Goal: Task Accomplishment & Management: Manage account settings

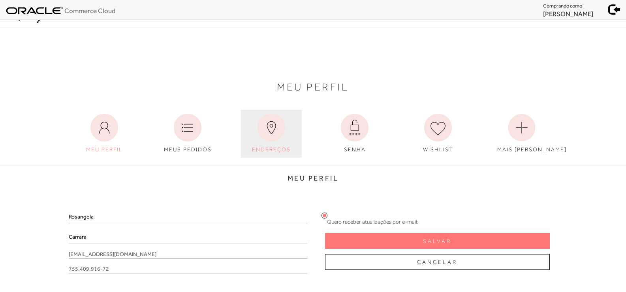
click at [268, 146] on link "ENDEREÇOS" at bounding box center [271, 134] width 61 height 48
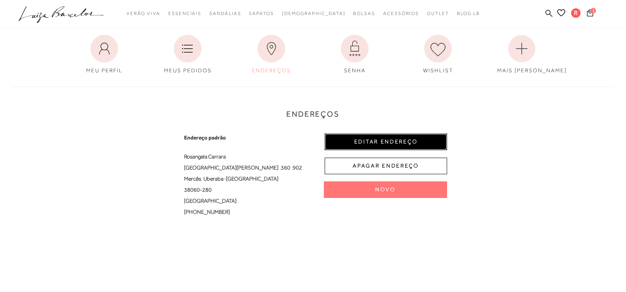
click at [385, 138] on button "EDITAR ENDEREÇO" at bounding box center [386, 142] width 123 height 17
select select "MG"
select select "BR"
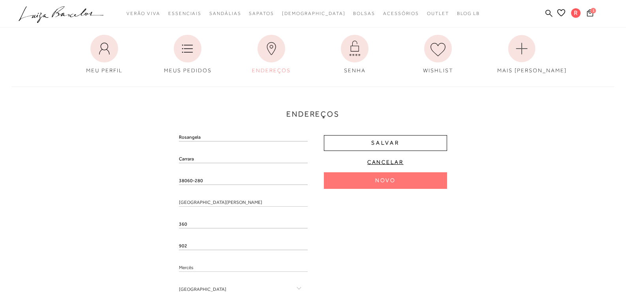
drag, startPoint x: 213, startPoint y: 181, endPoint x: 154, endPoint y: 181, distance: 58.9
click at [154, 181] on div "Endereços Endereço padrão Rosangela Carrara Praça Dom Eduardo , 360 , 902 Mercê…" at bounding box center [313, 226] width 615 height 294
click at [116, 193] on div "Endereços Endereço padrão Rosangela Carrara Praça Dom Eduardo , 360 , 902 Mercê…" at bounding box center [313, 226] width 615 height 294
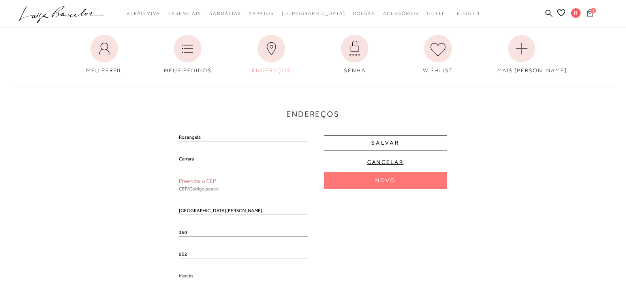
click at [183, 188] on input "text" at bounding box center [243, 189] width 129 height 8
paste input "38060-280"
type input "38060-280"
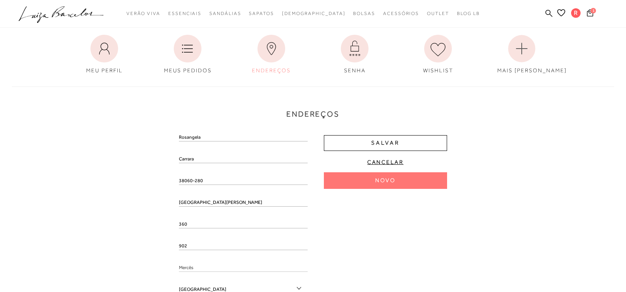
click at [131, 195] on div "Endereços Endereço padrão Rosangela Carrara Praça Dom Eduardo , 360 , 902 Mercê…" at bounding box center [313, 226] width 615 height 294
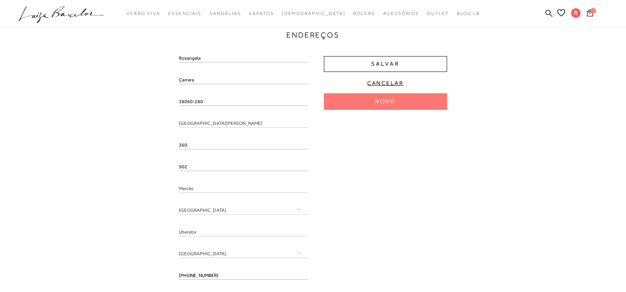
scroll to position [198, 0]
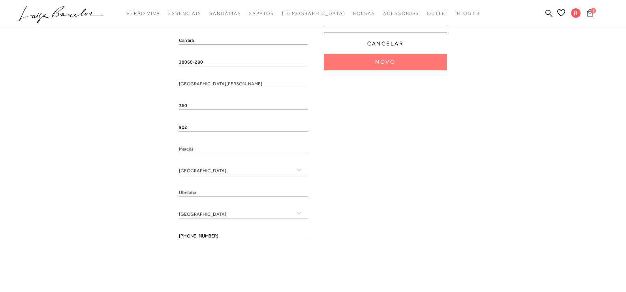
drag, startPoint x: 235, startPoint y: 239, endPoint x: 156, endPoint y: 238, distance: 79.1
click at [156, 238] on div "Endereços Endereço padrão Rosangela Carrara Praça Dom Eduardo , 360 , 902 Mercê…" at bounding box center [313, 107] width 615 height 294
click at [132, 251] on div "Endereços Endereço padrão Rosangela Carrara Praça Dom Eduardo , 360 , 902 Mercê…" at bounding box center [313, 107] width 615 height 294
click at [198, 237] on input "tel" at bounding box center [243, 236] width 129 height 8
paste input "(34) 99246-0143"
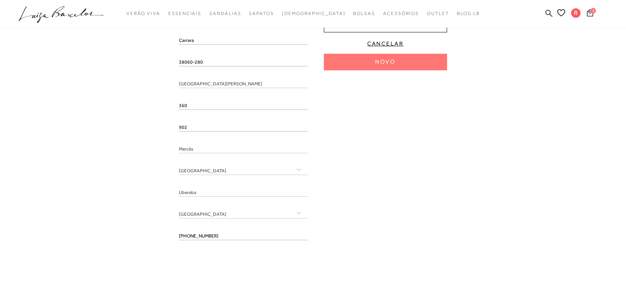
type input "(34) 99246-0143"
click at [368, 234] on div "Rosangela Carrara 38060-280 Praça Dom Eduardo 360 902 Mercês" at bounding box center [313, 130] width 268 height 231
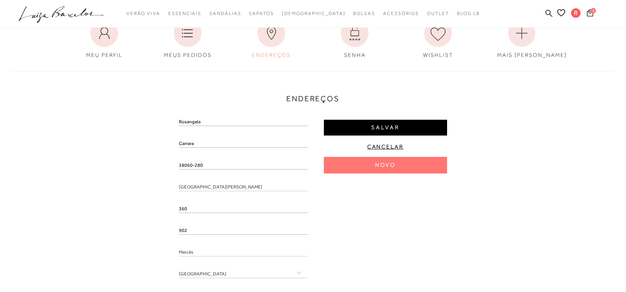
scroll to position [79, 0]
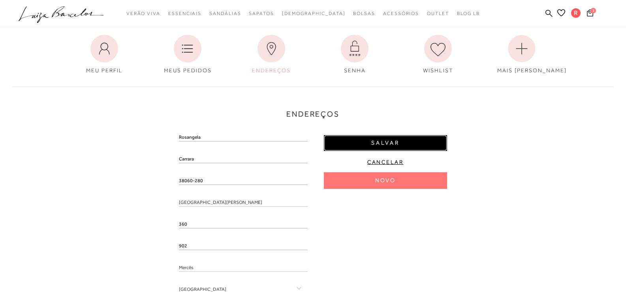
click at [438, 140] on button "Salvar" at bounding box center [385, 143] width 123 height 16
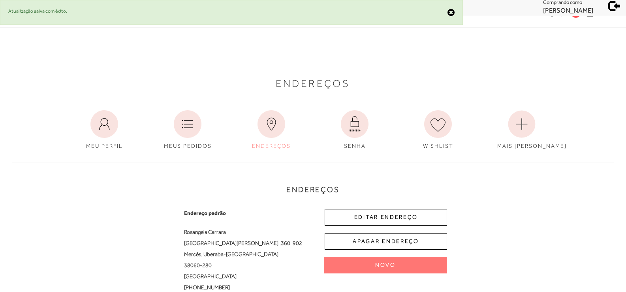
scroll to position [0, 0]
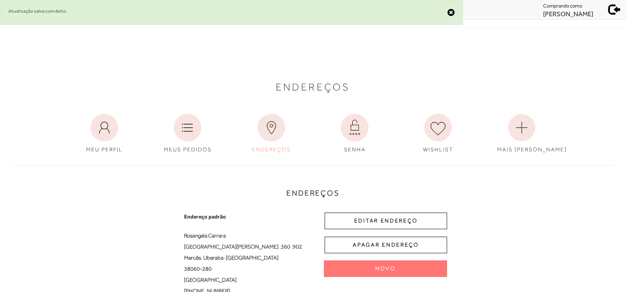
click at [614, 10] on span at bounding box center [614, 8] width 11 height 11
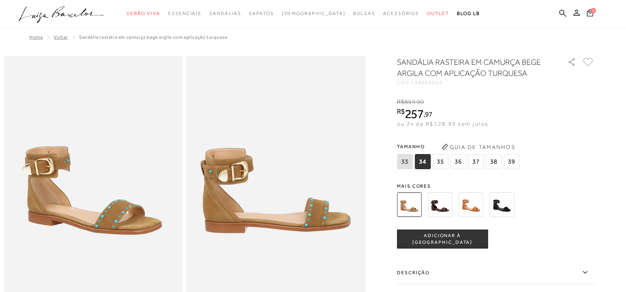
click at [432, 82] on span "138000063" at bounding box center [427, 83] width 32 height 6
copy span "138000063"
click at [564, 13] on icon at bounding box center [563, 12] width 7 height 7
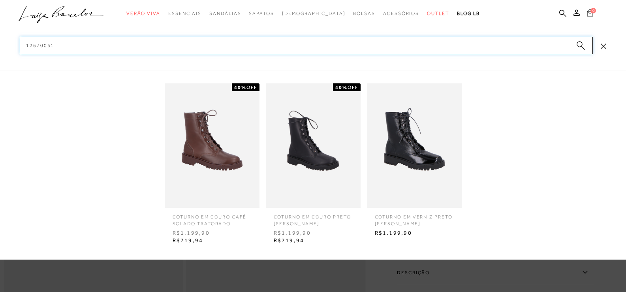
type input "12670061"
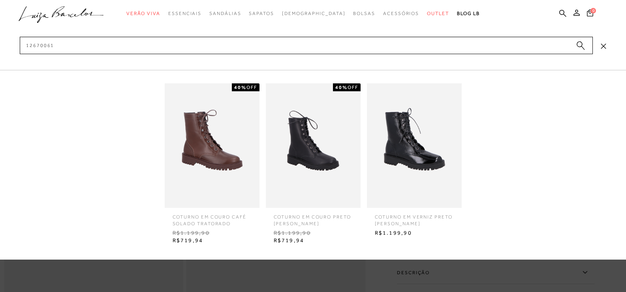
click at [231, 129] on img at bounding box center [212, 145] width 95 height 124
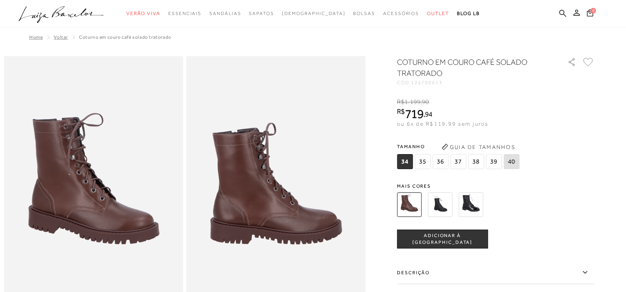
click at [441, 205] on img at bounding box center [440, 204] width 25 height 25
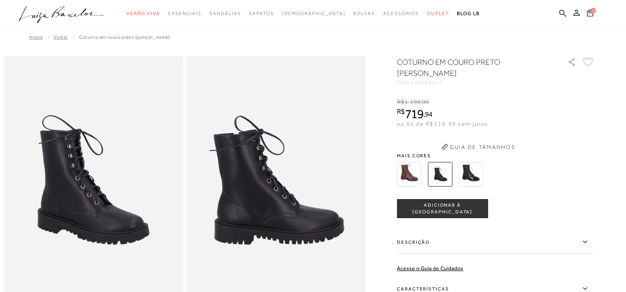
click at [475, 178] on div "COTURNO EM COURO PRETO SOLADO TRATORADO CÓD: 126700612 × É necessário seleciona…" at bounding box center [496, 217] width 198 height 320
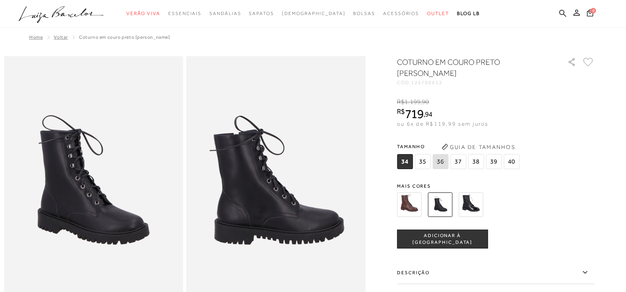
click at [479, 200] on img at bounding box center [471, 204] width 25 height 25
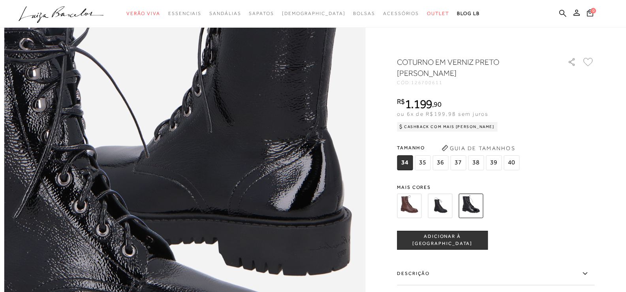
click at [446, 209] on img at bounding box center [440, 206] width 25 height 25
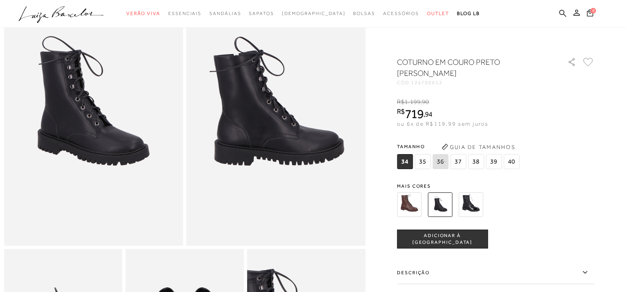
click at [411, 207] on img at bounding box center [409, 204] width 25 height 25
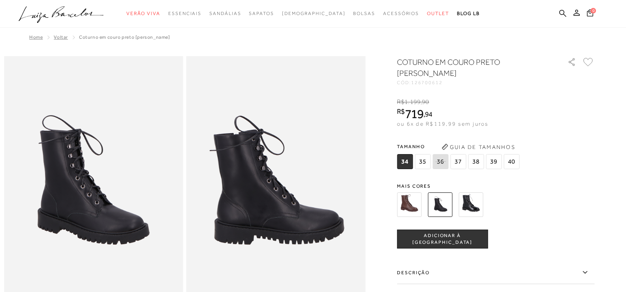
click at [406, 211] on img at bounding box center [409, 204] width 25 height 25
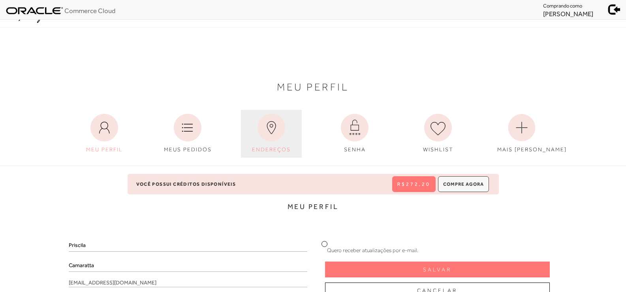
click at [295, 151] on link "ENDEREÇOS" at bounding box center [271, 134] width 61 height 48
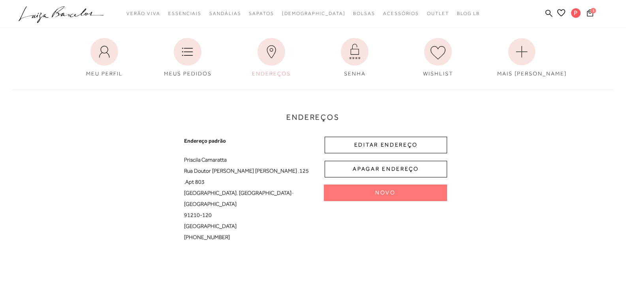
scroll to position [79, 0]
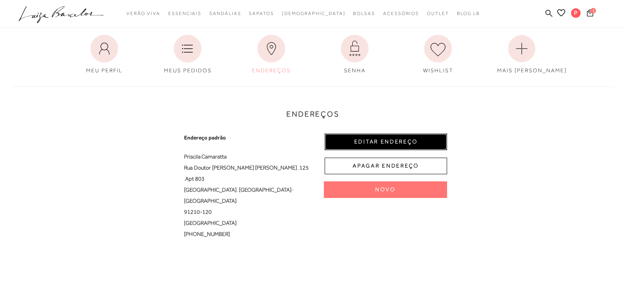
click at [373, 142] on button "EDITAR ENDEREÇO" at bounding box center [386, 142] width 123 height 17
select select "RS"
select select "BR"
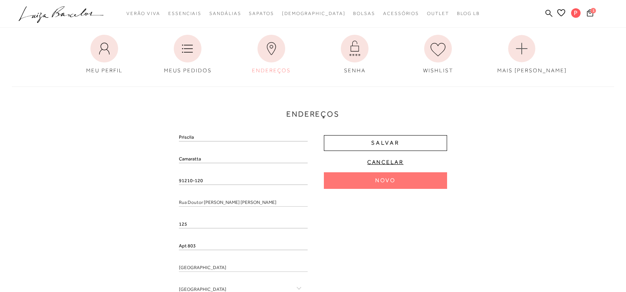
drag, startPoint x: 222, startPoint y: 179, endPoint x: 175, endPoint y: 177, distance: 47.0
click at [175, 177] on div "Endereços Endereço padrão Priscila Camaratta Rua Doutor Carlos Renato R. Fonsec…" at bounding box center [313, 226] width 615 height 294
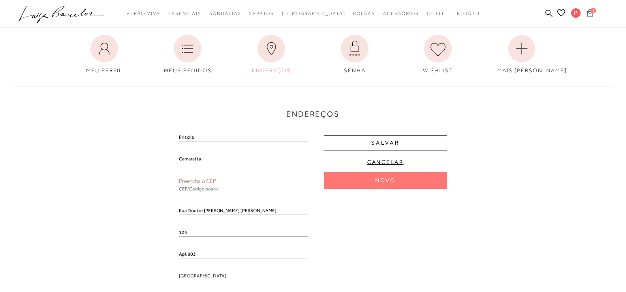
drag, startPoint x: 156, startPoint y: 192, endPoint x: 192, endPoint y: 198, distance: 37.4
click at [156, 192] on div "Endereços Novo Novo Priscila Camaratta Preencha o CEP Rua Doutor Carlos Renato …" at bounding box center [313, 230] width 615 height 302
click at [214, 191] on input "text" at bounding box center [243, 189] width 129 height 8
paste input "91210-120"
type input "91210-120"
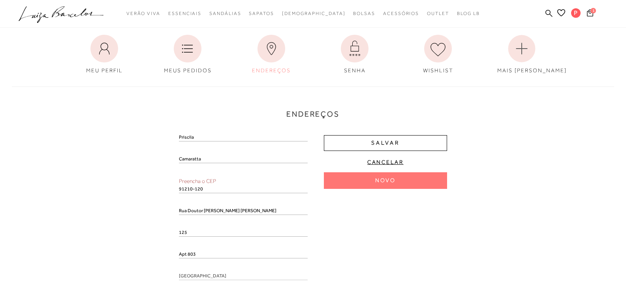
click at [123, 205] on div "Endereços Novo Novo Priscila Camaratta Preencha o CEP 91210-120 Rua Doutor Carl…" at bounding box center [313, 230] width 615 height 302
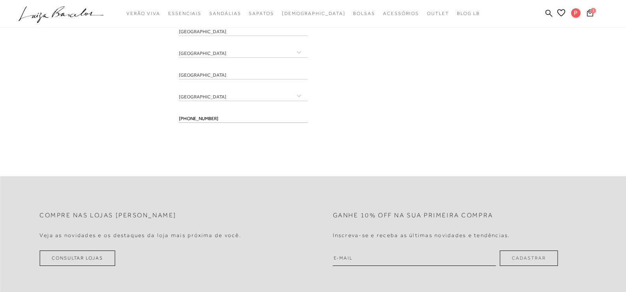
scroll to position [316, 0]
click at [226, 123] on div "(51) 98452-2113" at bounding box center [243, 121] width 129 height 14
click at [226, 121] on input "(51) 98452-2113" at bounding box center [243, 118] width 129 height 8
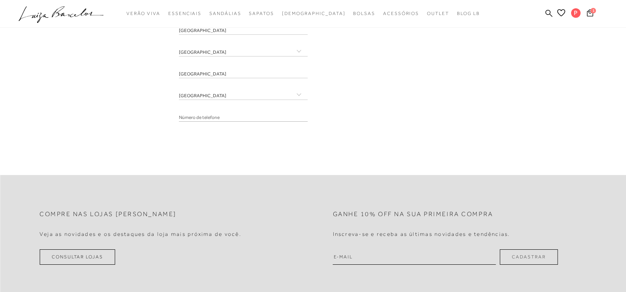
click at [140, 136] on div "Compre nas lojas Luiza Barcelos Veja as novidades e os destaques da loja mais p…" at bounding box center [313, 293] width 626 height 314
click at [187, 118] on input "tel" at bounding box center [243, 118] width 129 height 8
paste input "(51) 98452-2113"
type input "(51) 98452-2113"
click at [383, 148] on div "Compre nas lojas Luiza Barcelos Veja as novidades e os destaques da loja mais p…" at bounding box center [313, 293] width 626 height 314
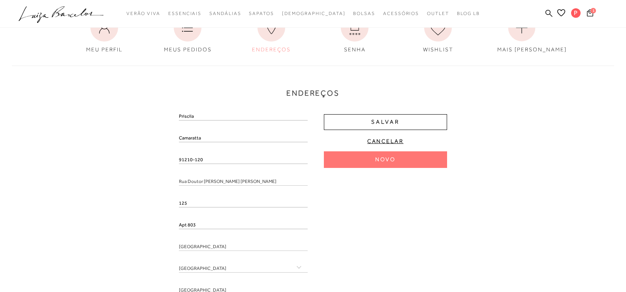
scroll to position [79, 0]
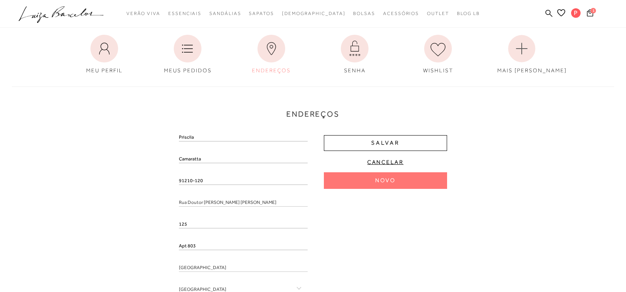
click at [402, 152] on div "Salvar Cancelar Novo Novo" at bounding box center [385, 165] width 123 height 61
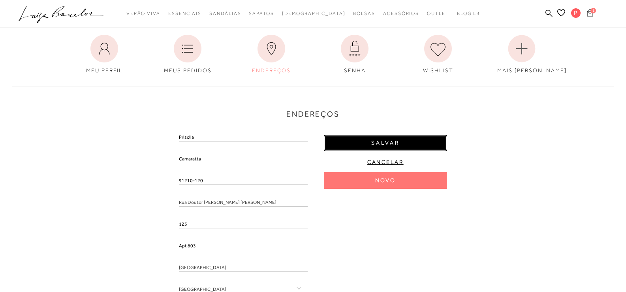
click at [405, 144] on button "Salvar" at bounding box center [385, 143] width 123 height 16
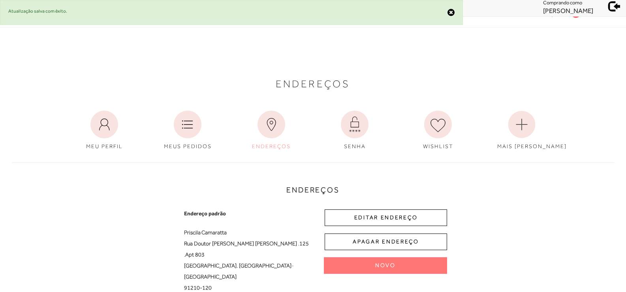
scroll to position [0, 0]
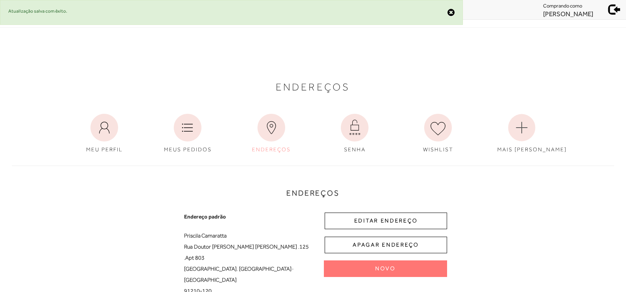
click at [609, 13] on link at bounding box center [613, 9] width 27 height 14
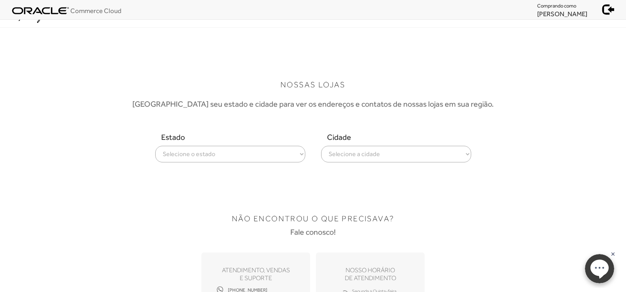
click at [262, 155] on select "Selecione o estado Alagoas Amazonas Bahia Ceará Distrito Federal Espírito Santo…" at bounding box center [230, 154] width 150 height 17
select select
click at [155, 146] on select "Selecione o estado Alagoas Amazonas Bahia Ceará Distrito Federal Espírito Santo…" at bounding box center [230, 154] width 150 height 17
click at [421, 157] on select "Selecione a cidade ver todas Fortaleza" at bounding box center [396, 154] width 150 height 17
select select "Fortaleza"
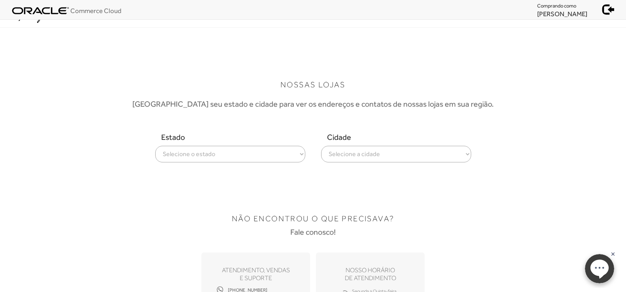
click at [321, 146] on select "Selecione a cidade ver todas Fortaleza" at bounding box center [396, 154] width 150 height 17
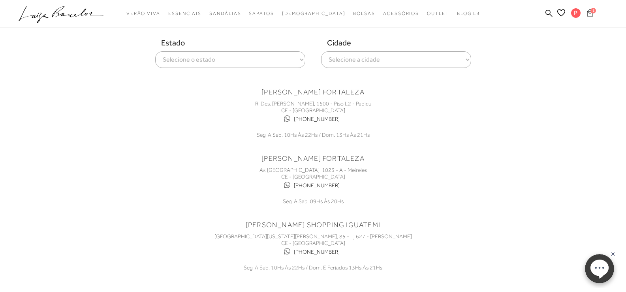
scroll to position [119, 0]
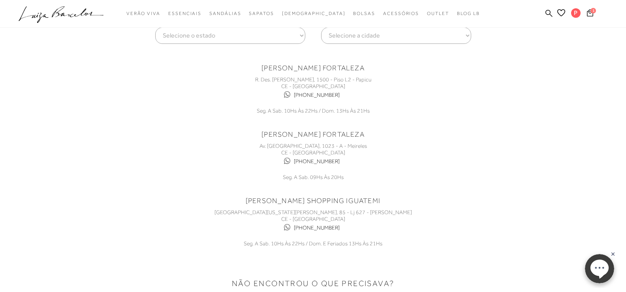
click at [529, 196] on div "NOSSAS LOJAS Escolha seu estado e cidade para ver os endereços e contatos de no…" at bounding box center [313, 111] width 494 height 317
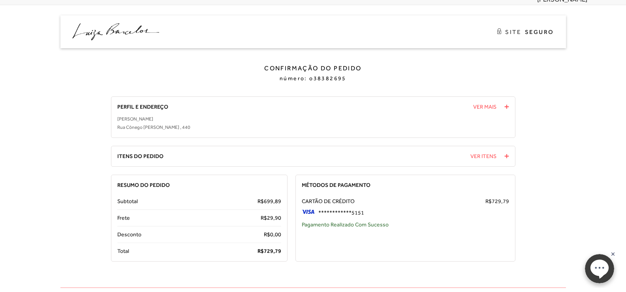
scroll to position [20, 0]
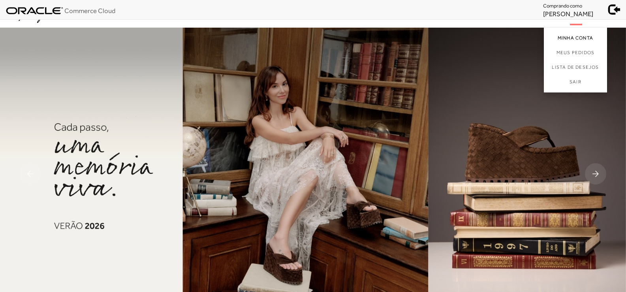
click at [582, 38] on link "Minha Conta" at bounding box center [575, 37] width 63 height 18
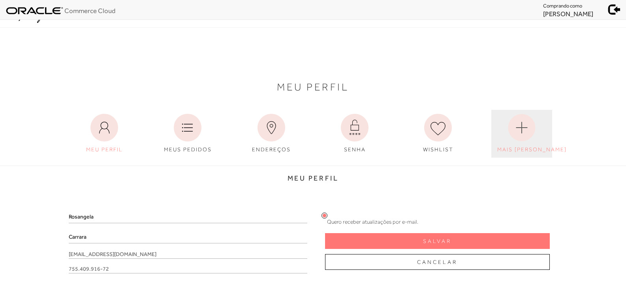
click at [522, 145] on link "MAIS [PERSON_NAME]" at bounding box center [522, 134] width 61 height 48
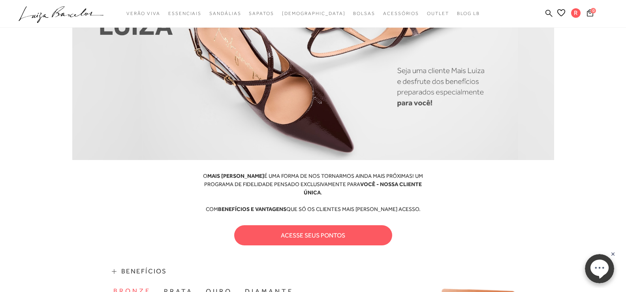
scroll to position [119, 0]
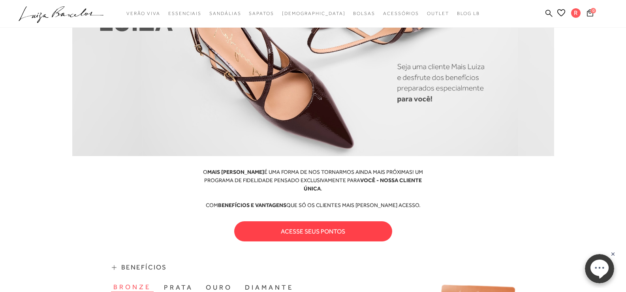
click at [347, 226] on button "acesse seus pontos" at bounding box center [313, 231] width 158 height 20
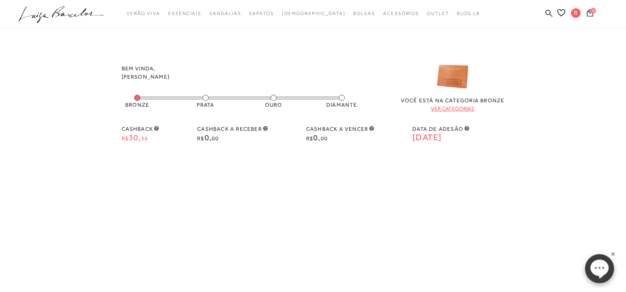
scroll to position [0, 0]
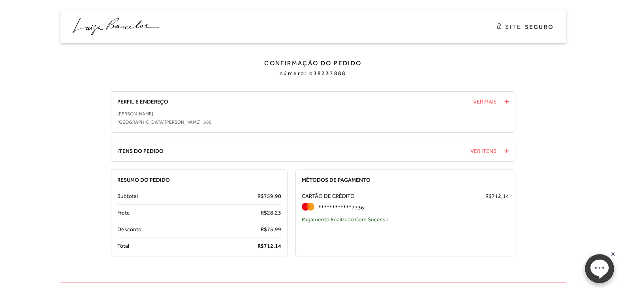
scroll to position [20, 0]
